Goal: Information Seeking & Learning: Learn about a topic

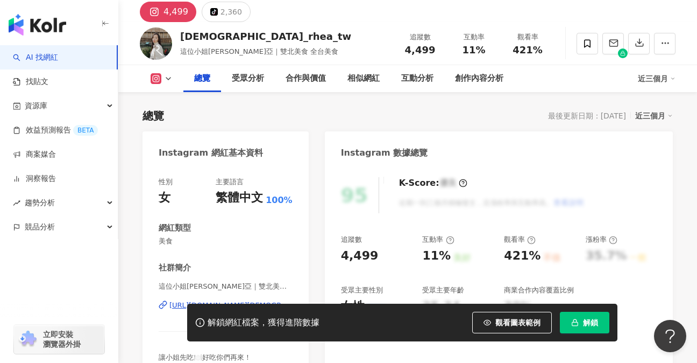
scroll to position [89, 0]
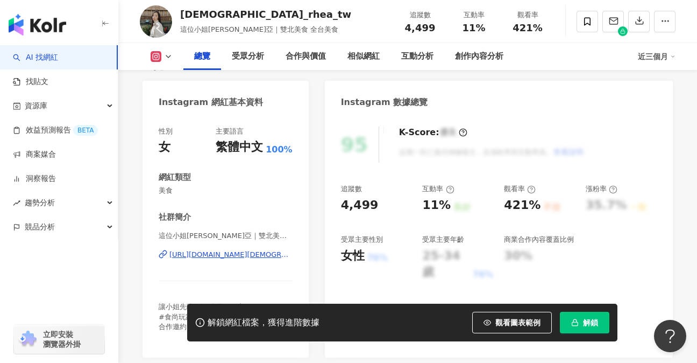
click at [225, 250] on div "https://www.instagram.com/lady_rhea_tw/" at bounding box center [230, 255] width 123 height 10
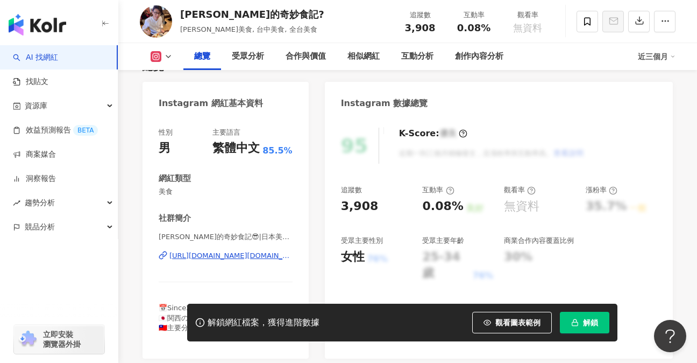
scroll to position [89, 0]
click at [234, 257] on div "https://www.instagram.com/foodie.bizarre/" at bounding box center [230, 255] width 123 height 10
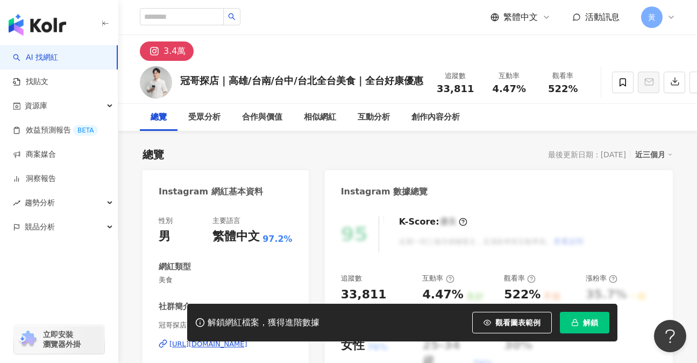
click at [232, 339] on div "https://www.instagram.com/brotherguango/" at bounding box center [208, 344] width 78 height 10
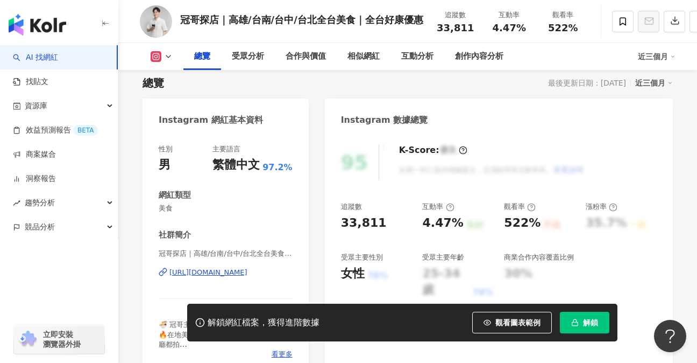
scroll to position [72, 0]
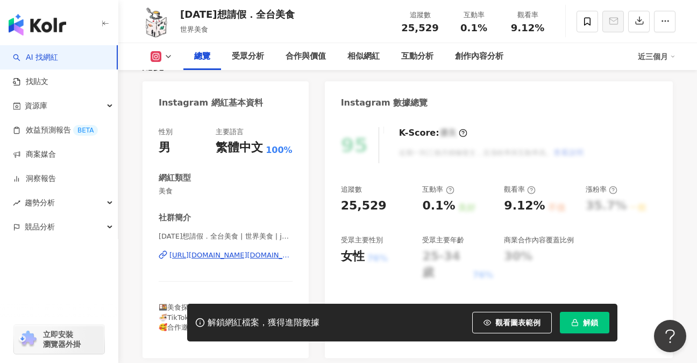
scroll to position [89, 0]
click at [243, 257] on div "[URL][DOMAIN_NAME][DOMAIN_NAME]" at bounding box center [230, 255] width 123 height 10
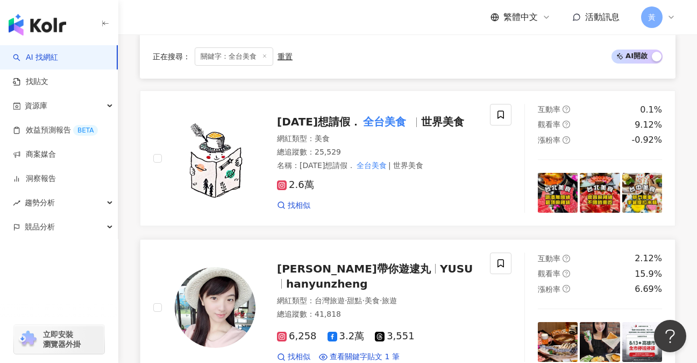
scroll to position [1912, 0]
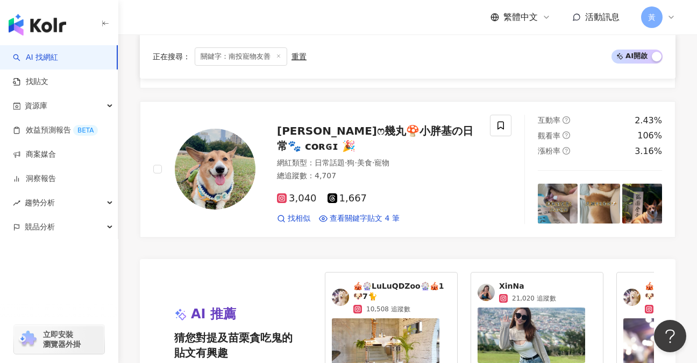
scroll to position [1966, 0]
